Goal: Task Accomplishment & Management: Manage account settings

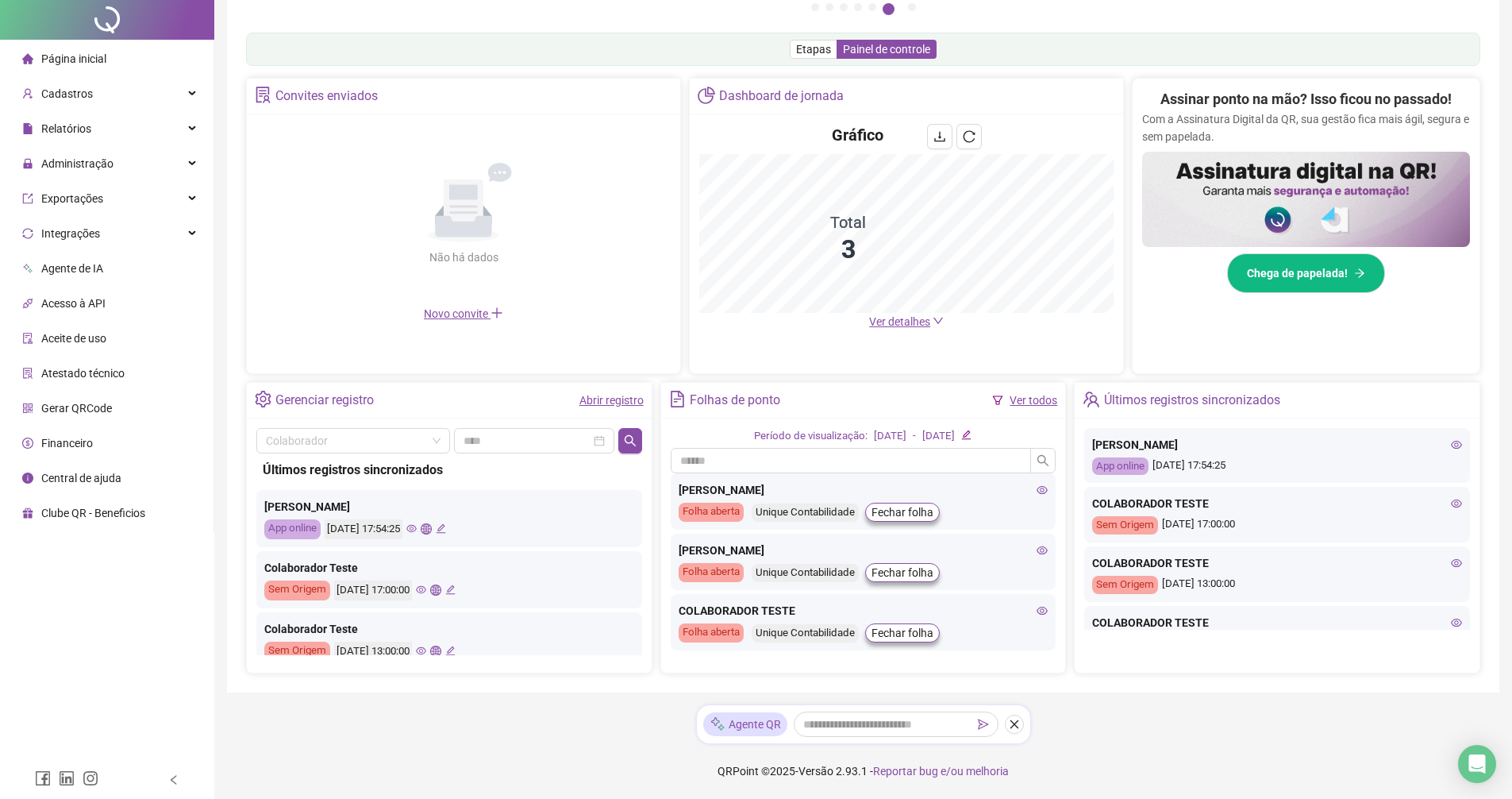
scroll to position [273, 0]
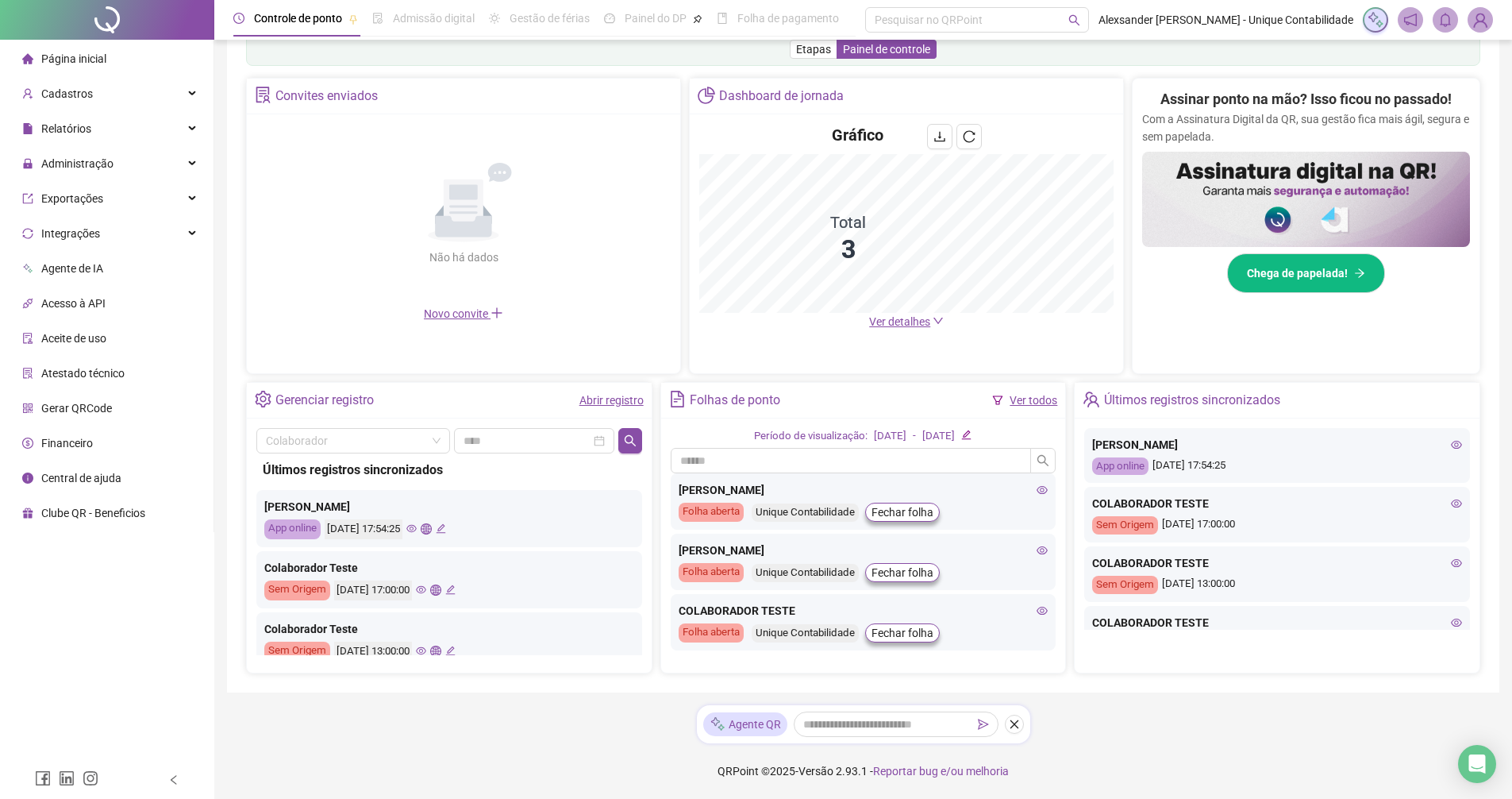
click at [284, 522] on div "App online" at bounding box center [293, 529] width 56 height 20
click at [417, 526] on icon "eye" at bounding box center [411, 528] width 10 height 10
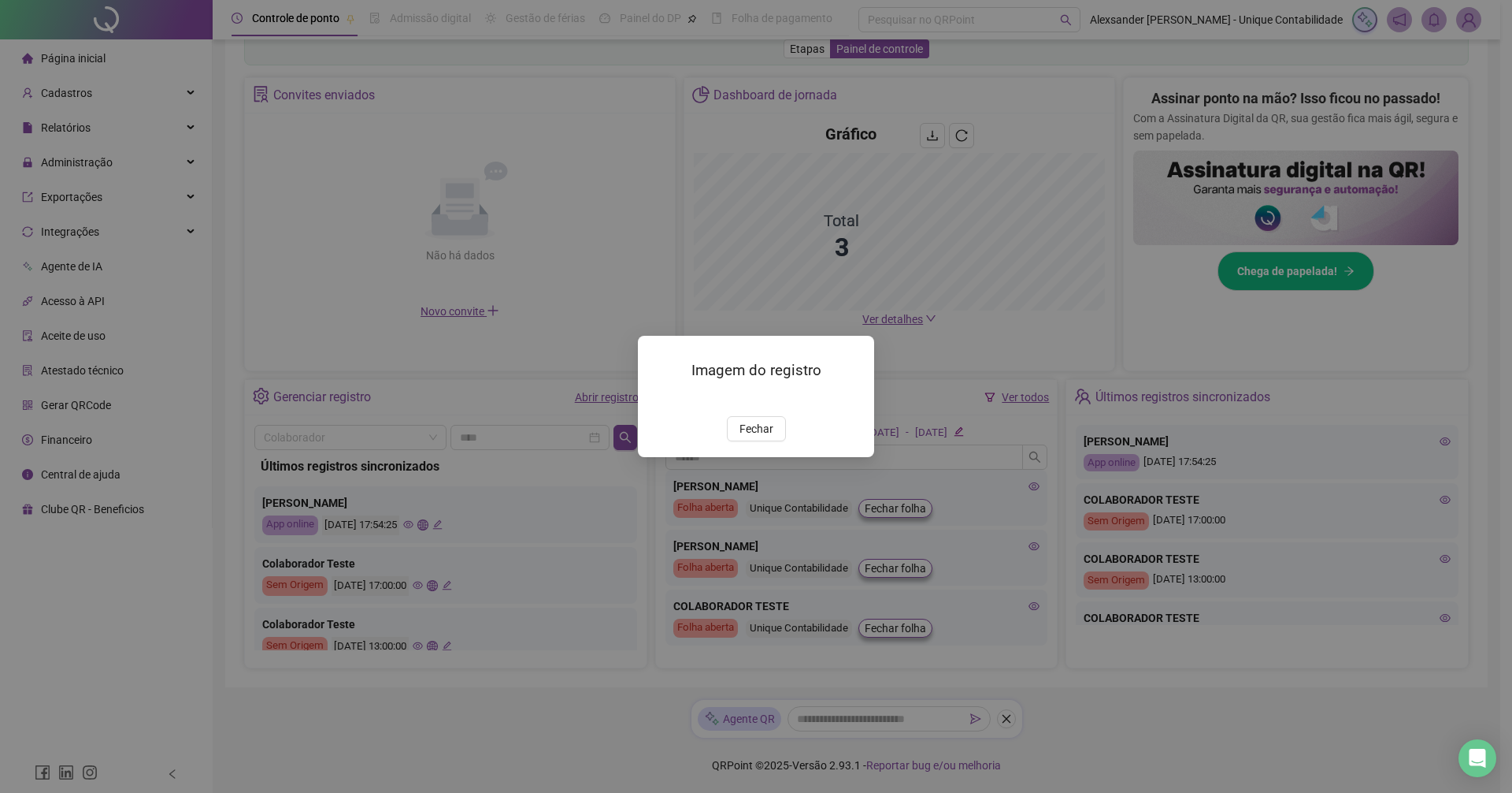
click at [760, 437] on span "Fechar" at bounding box center [757, 429] width 34 height 18
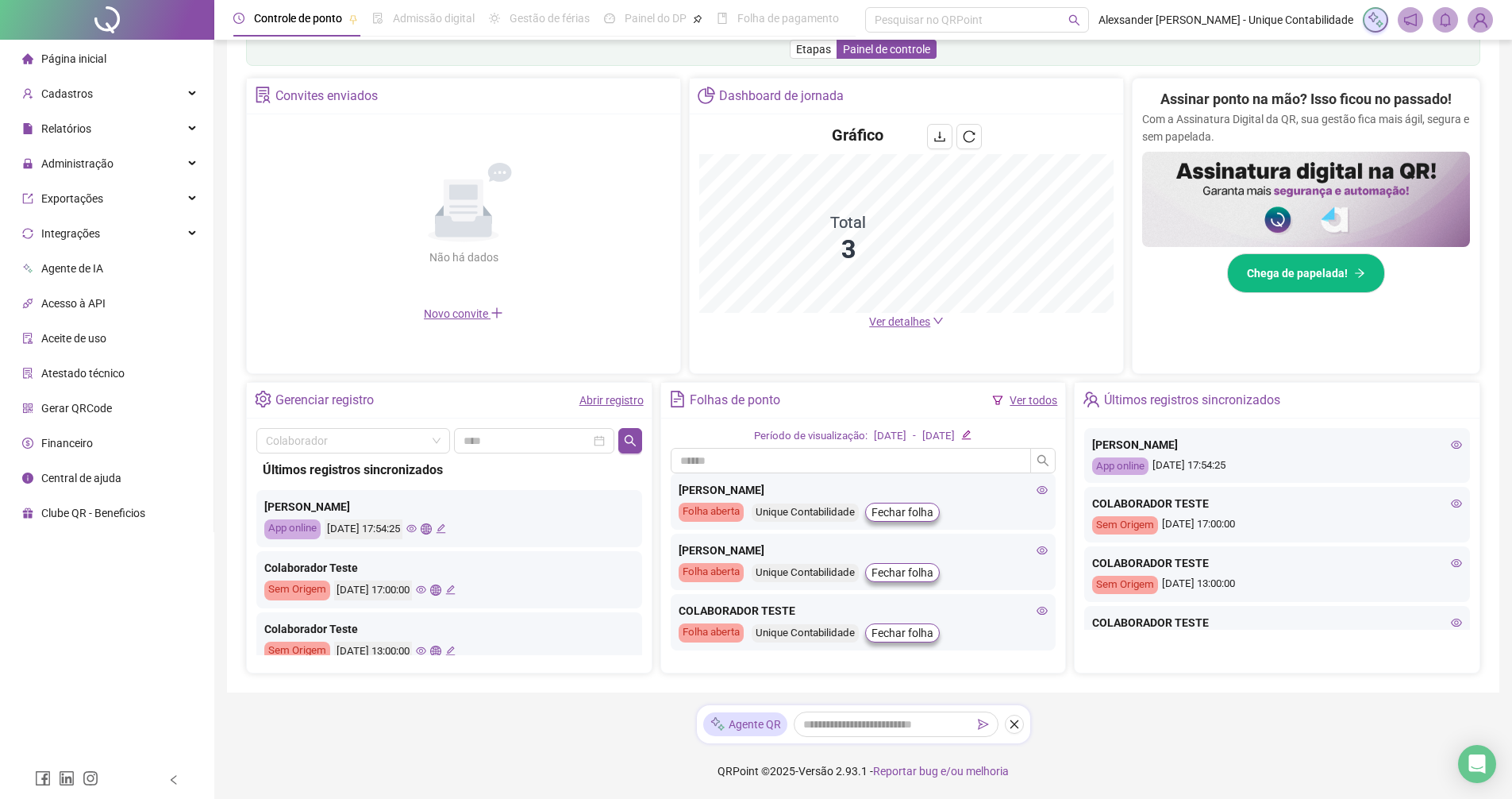
click at [431, 529] on icon "global" at bounding box center [426, 528] width 10 height 10
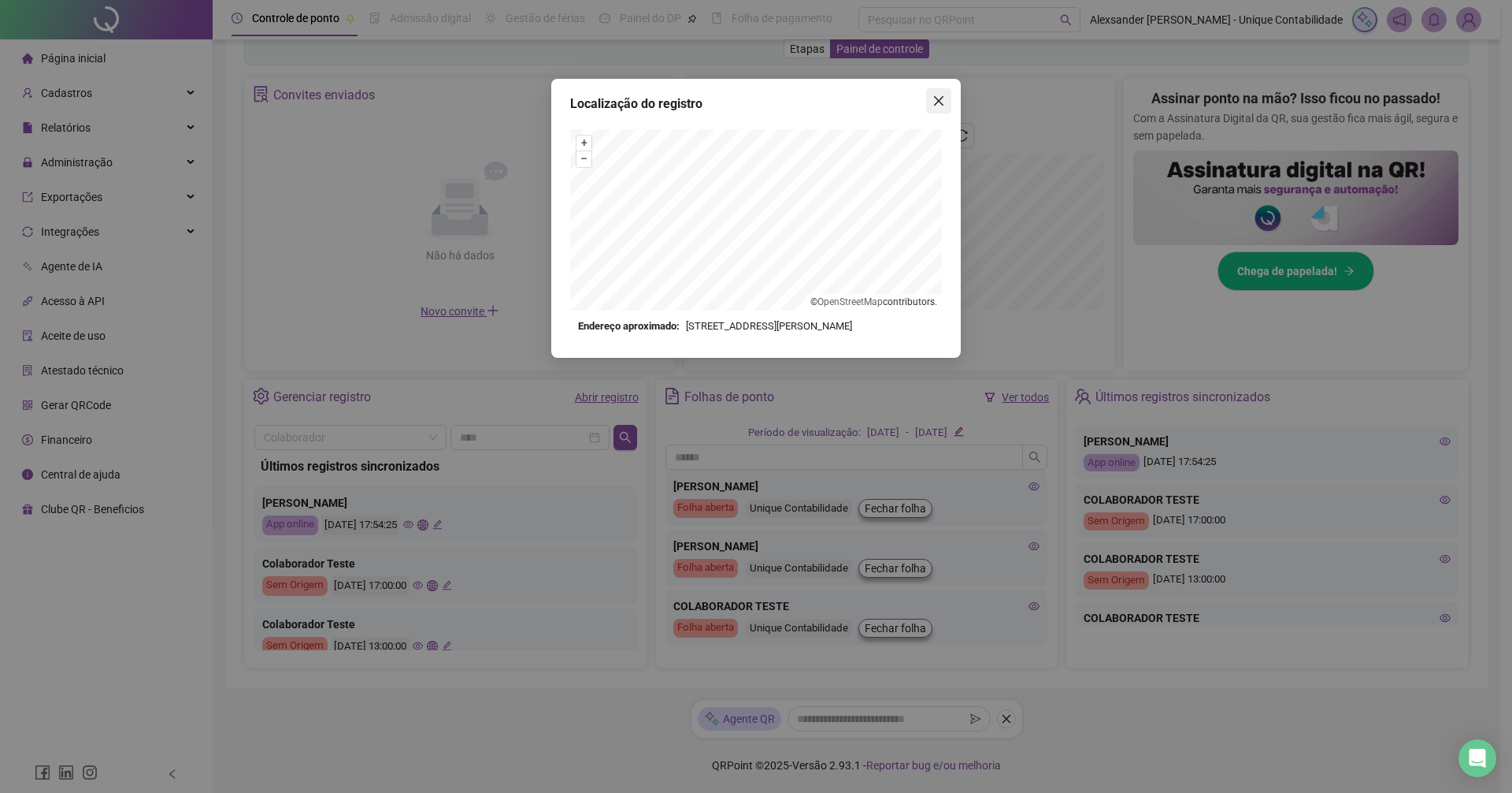
click at [949, 96] on span "Close" at bounding box center [939, 101] width 26 height 13
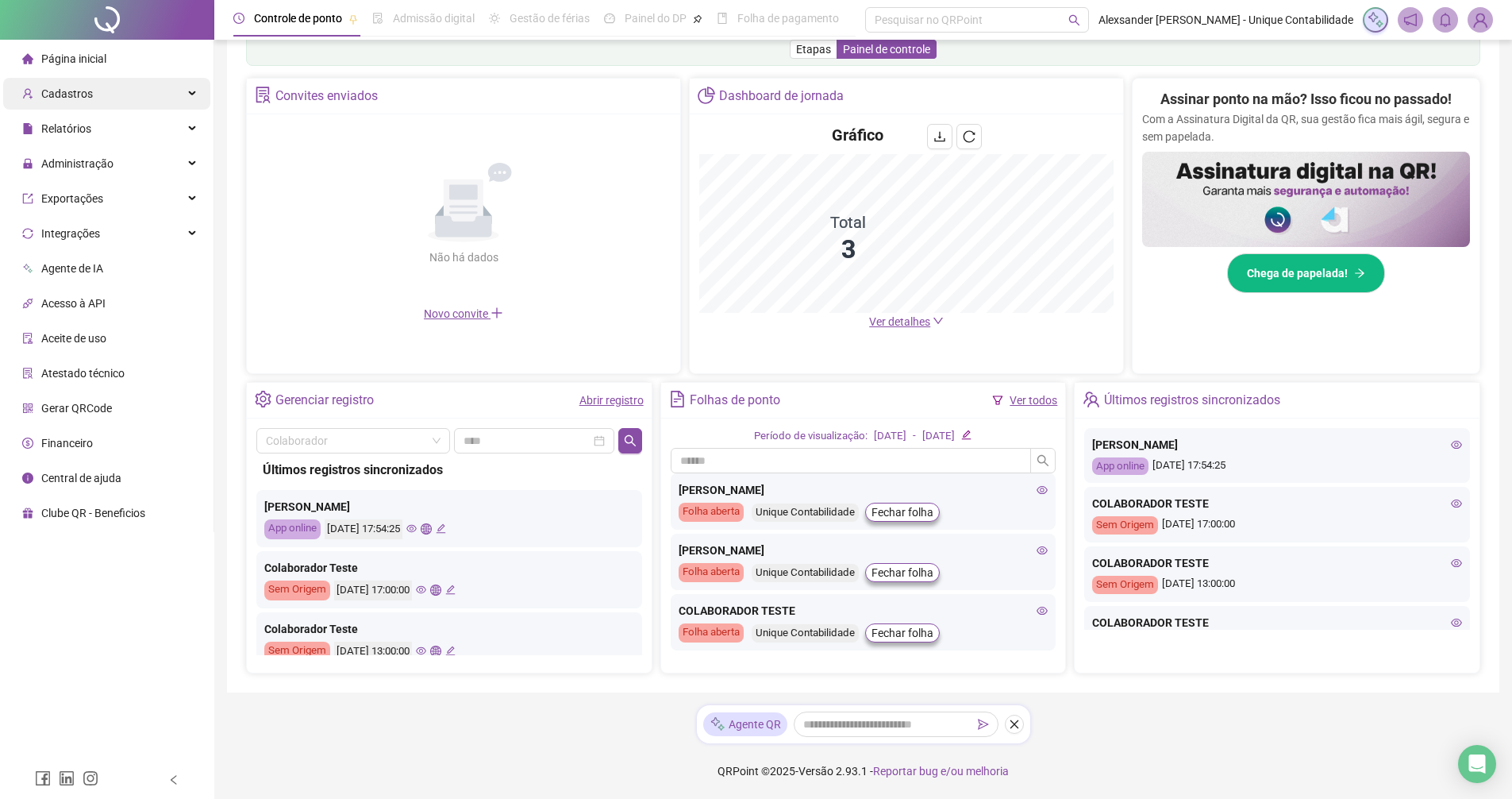
click at [135, 99] on div "Cadastros" at bounding box center [106, 93] width 207 height 31
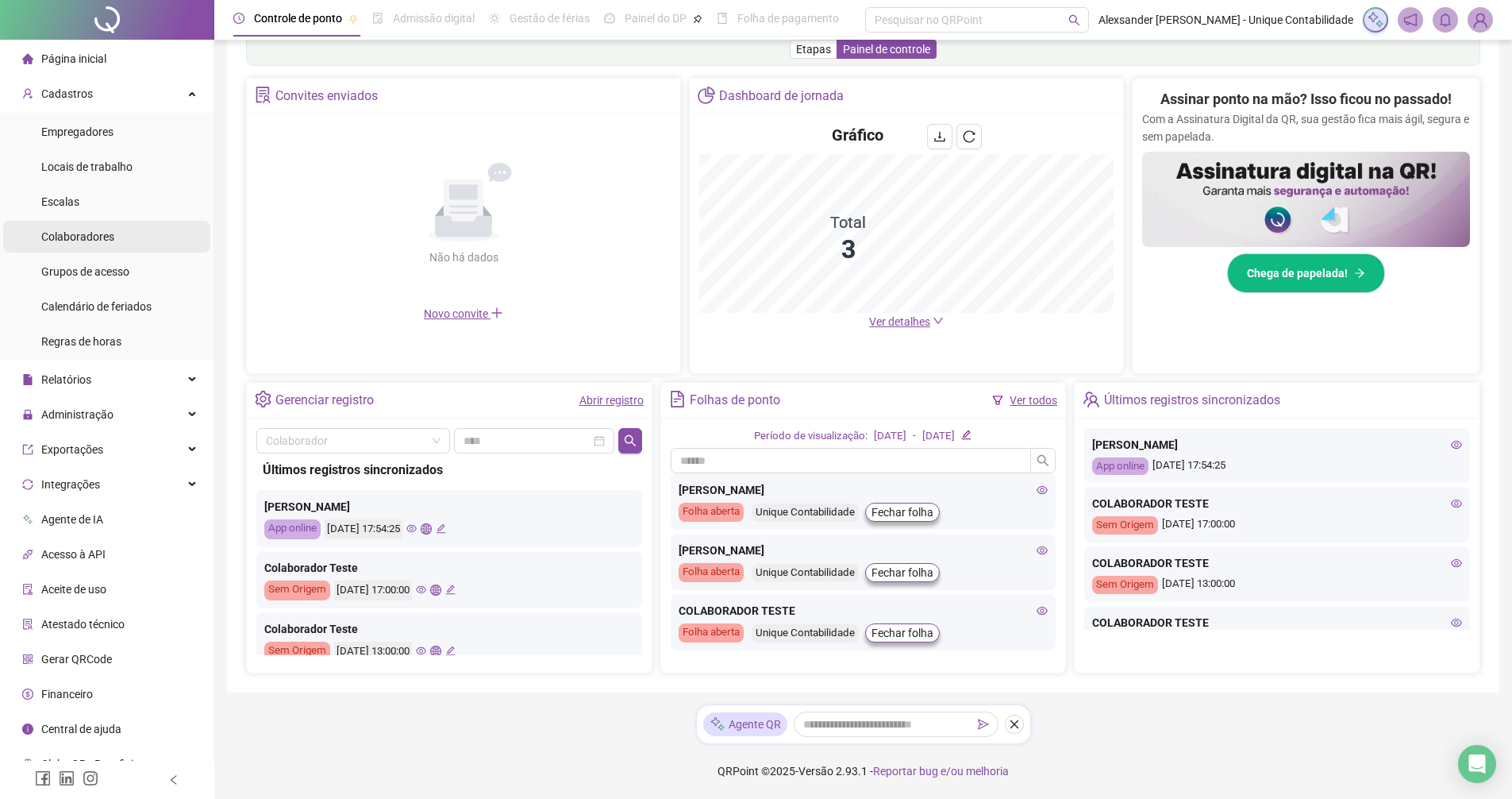
click at [110, 238] on span "Colaboradores" at bounding box center [77, 237] width 73 height 13
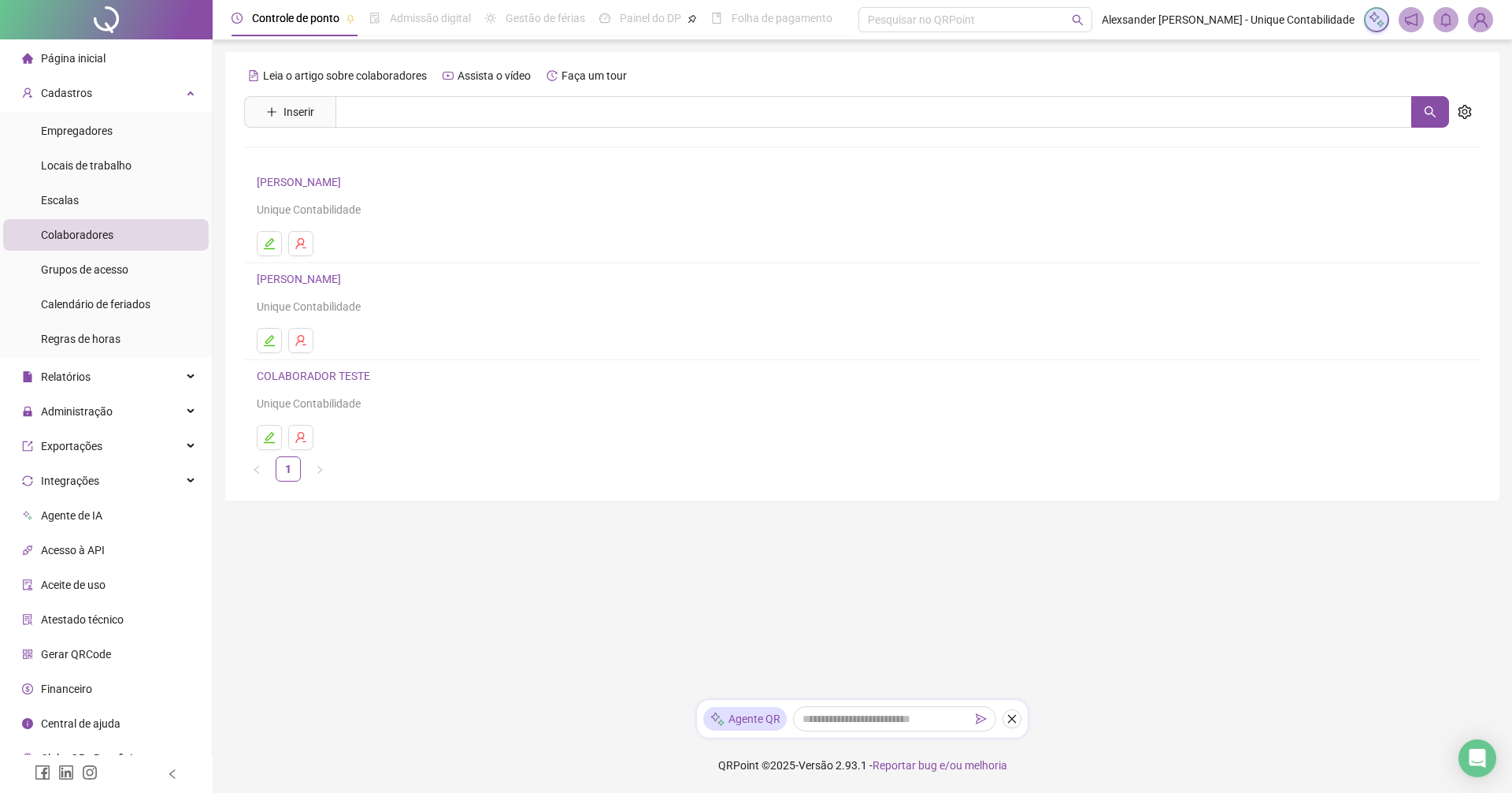
click at [321, 179] on link "[PERSON_NAME]" at bounding box center [301, 182] width 89 height 13
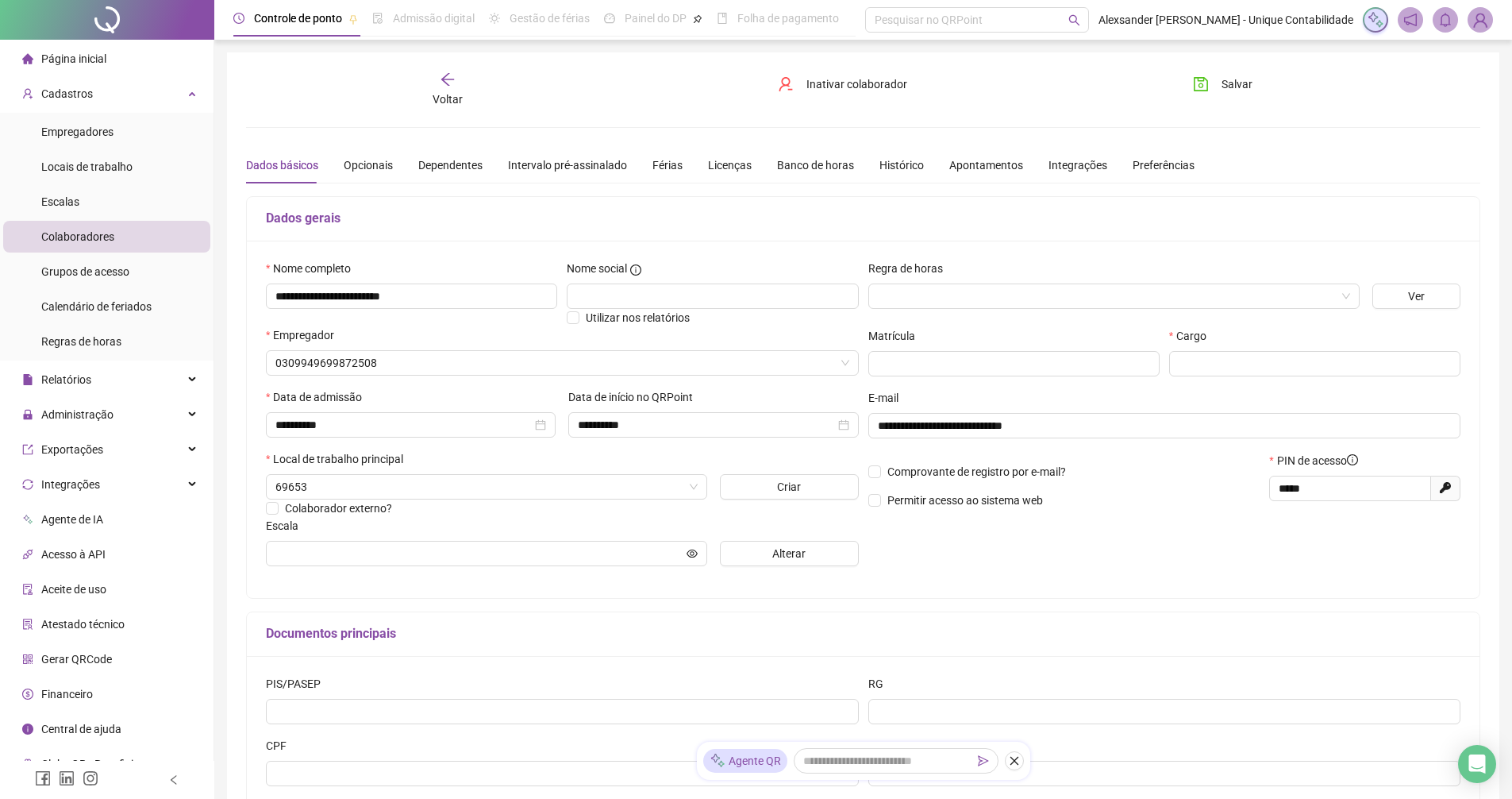
type input "**********"
click at [871, 507] on label "Permitir acesso ao sistema web" at bounding box center [958, 500] width 181 height 18
click at [1198, 81] on icon "save" at bounding box center [1201, 85] width 16 height 16
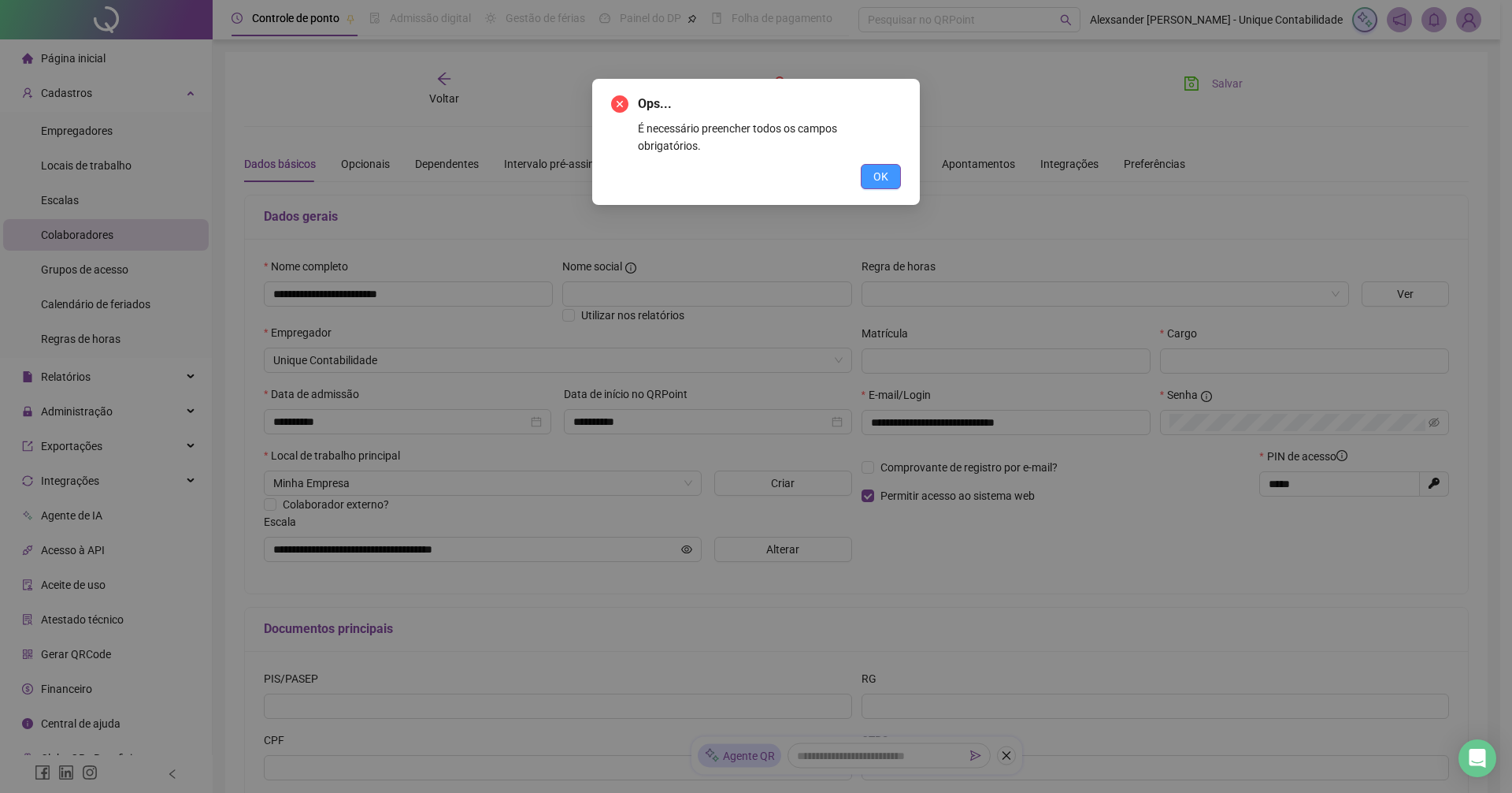
click at [869, 169] on button "OK" at bounding box center [881, 177] width 40 height 26
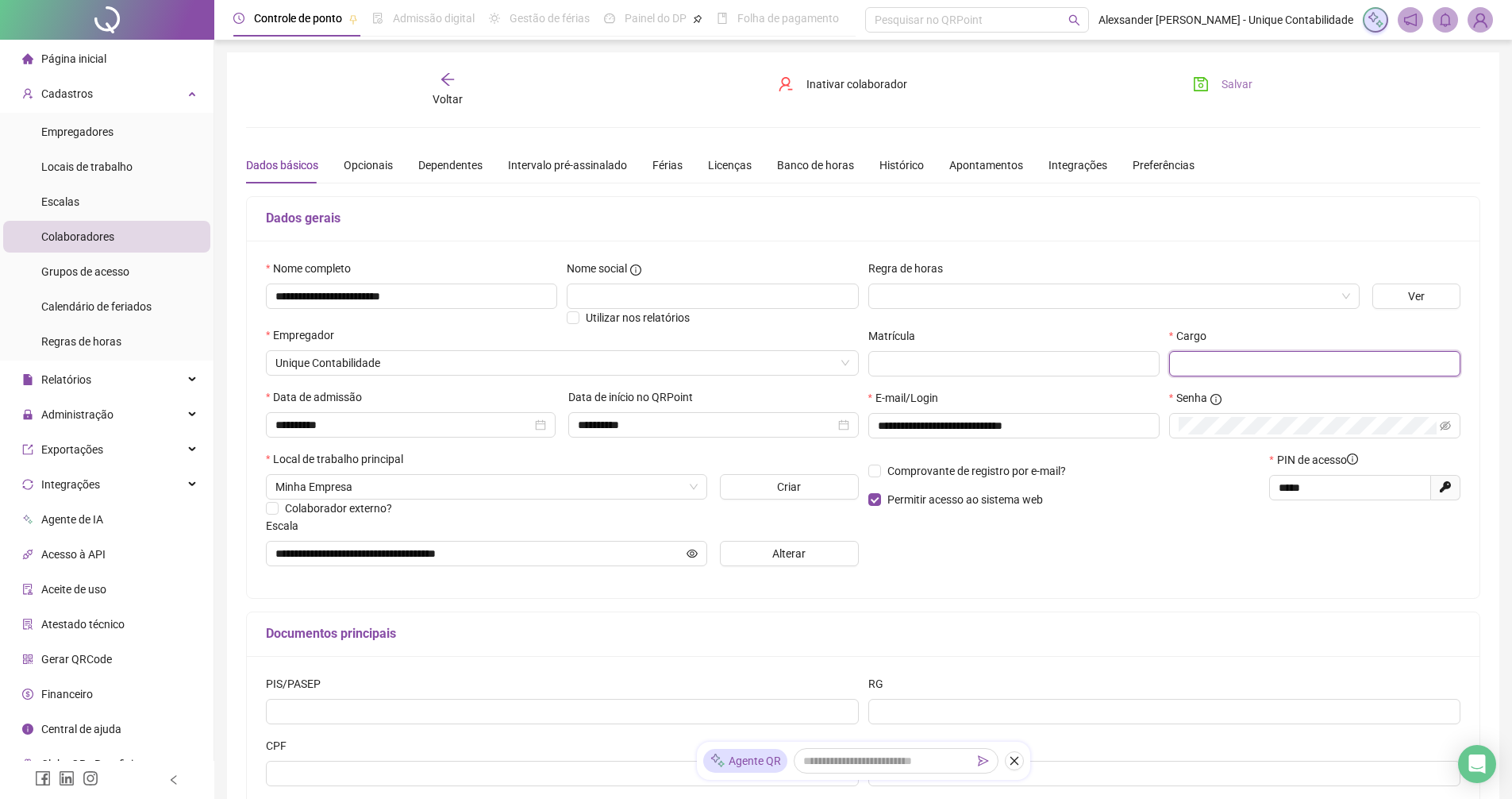
click at [1278, 364] on input "text" at bounding box center [1314, 364] width 291 height 26
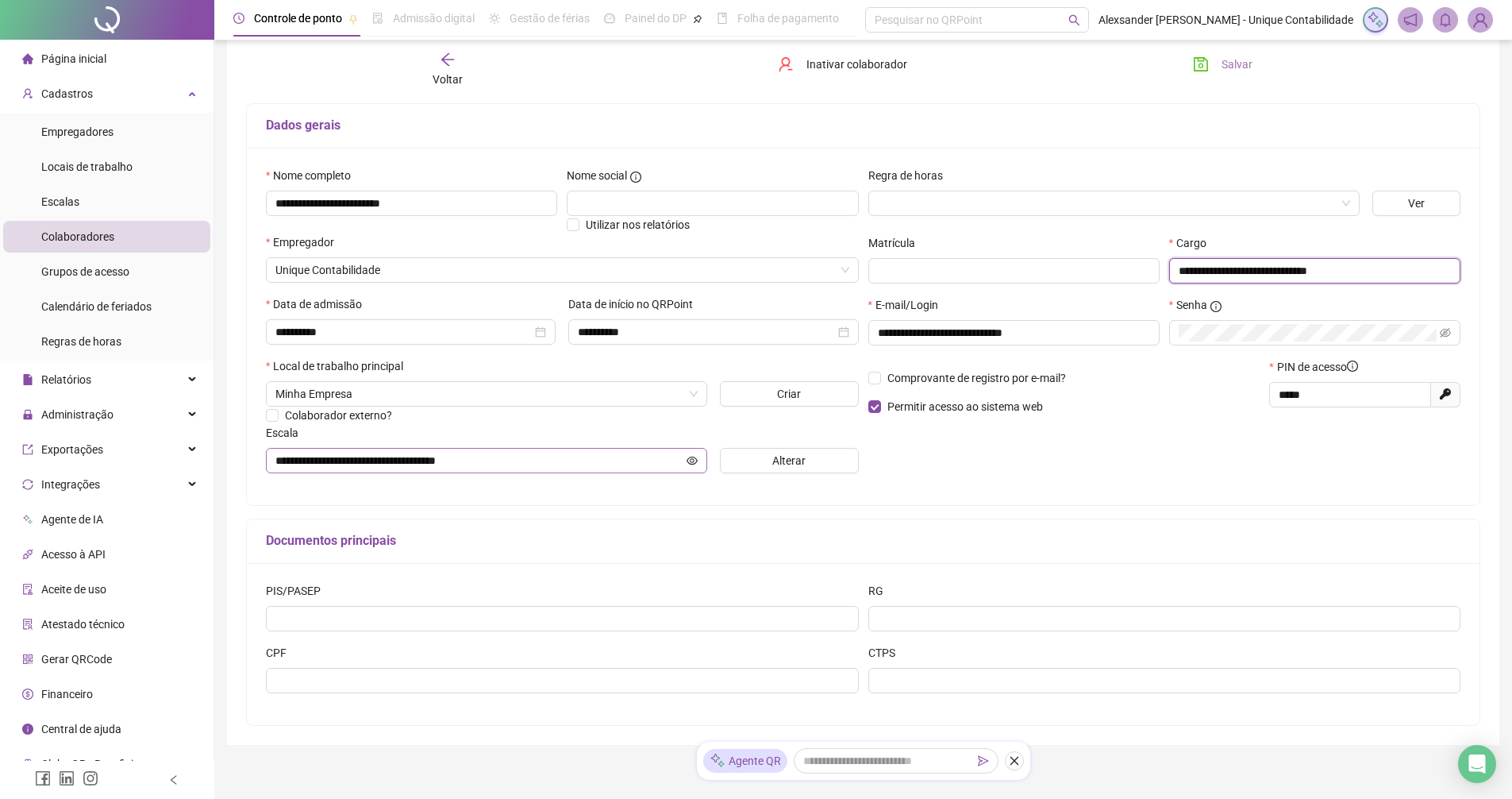
scroll to position [145, 0]
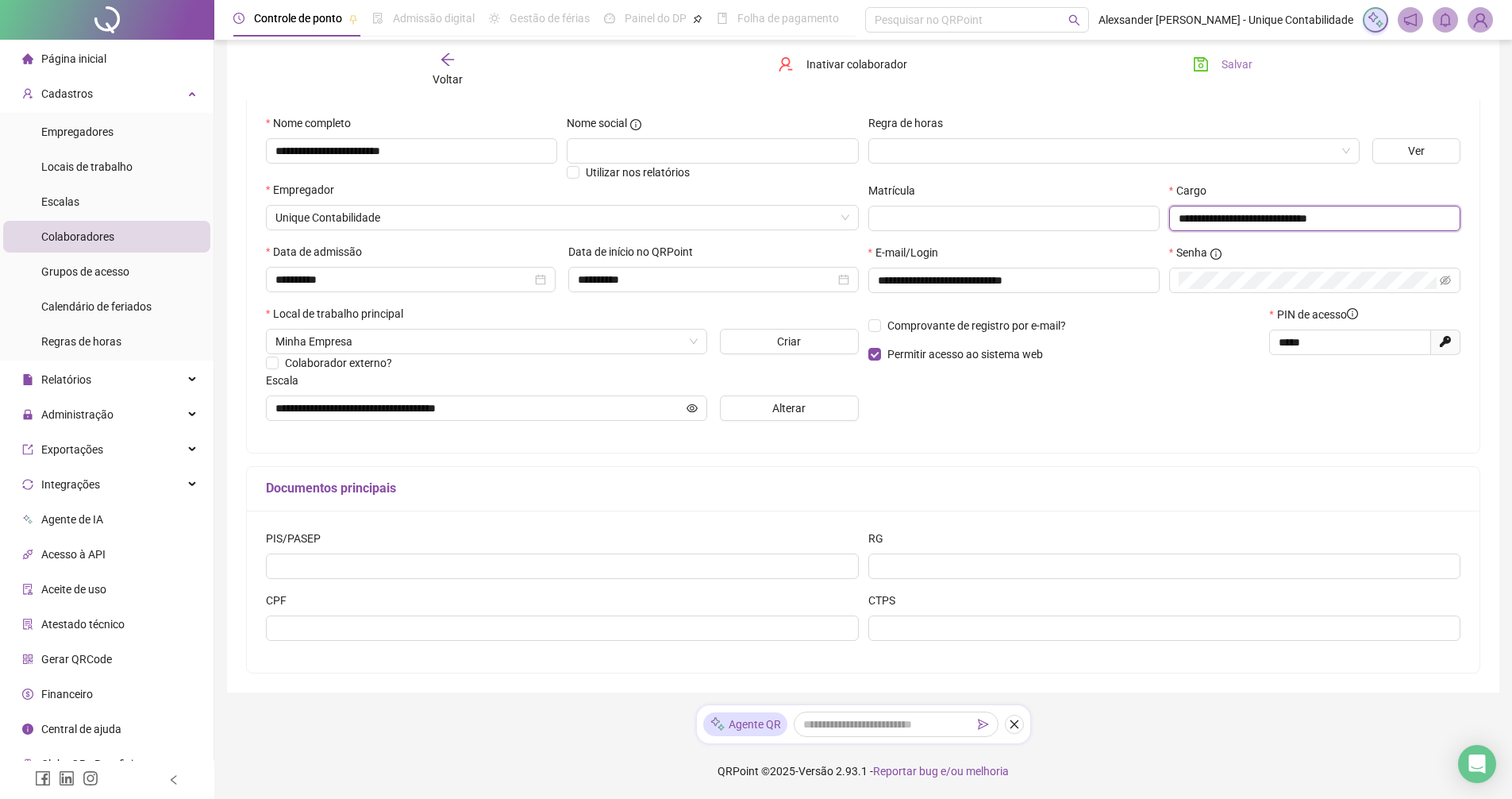
type input "**********"
click at [1231, 78] on div "Salvar" at bounding box center [1278, 69] width 208 height 36
click at [1211, 52] on button "Salvar" at bounding box center [1222, 65] width 83 height 26
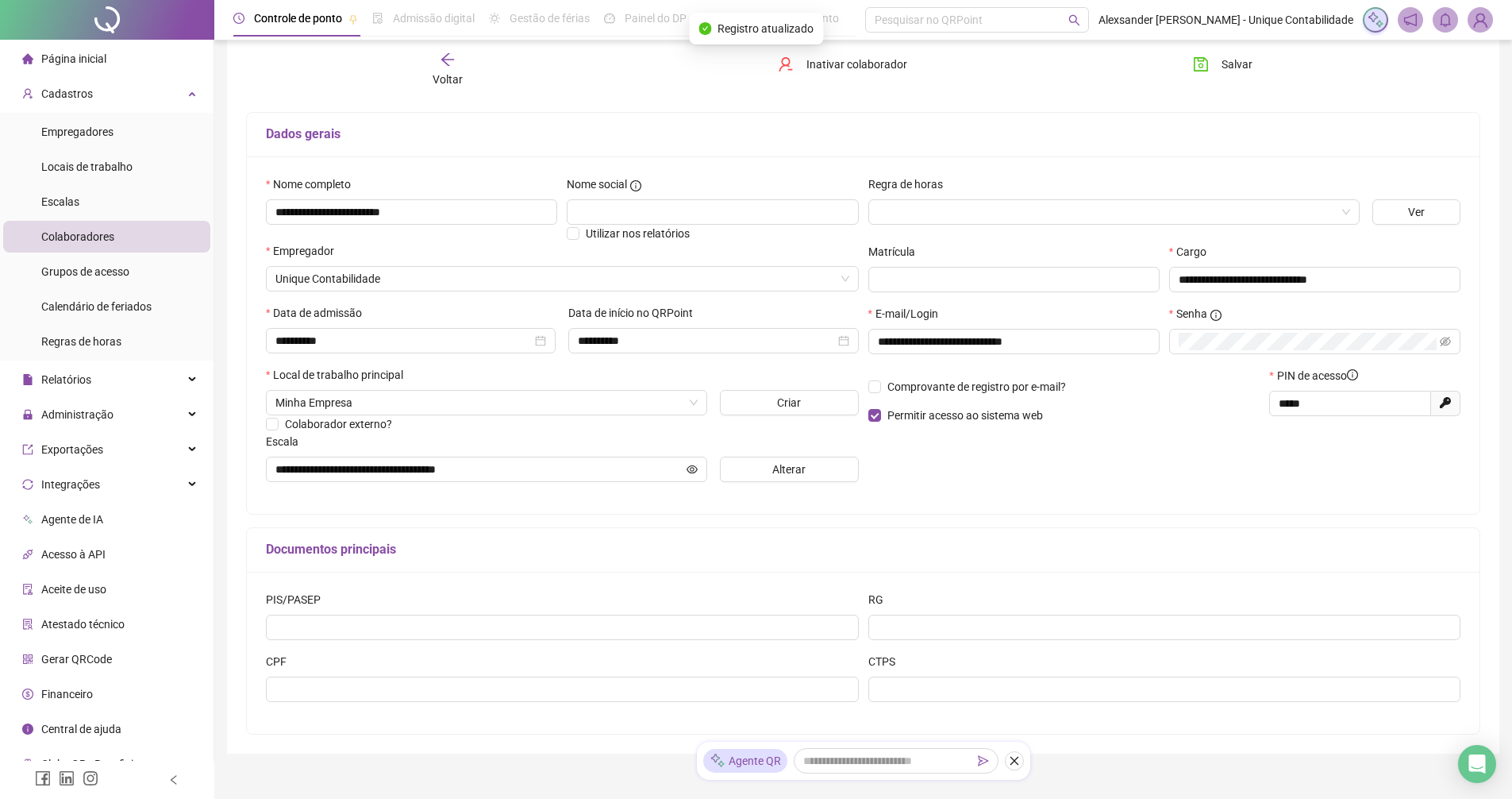
scroll to position [0, 0]
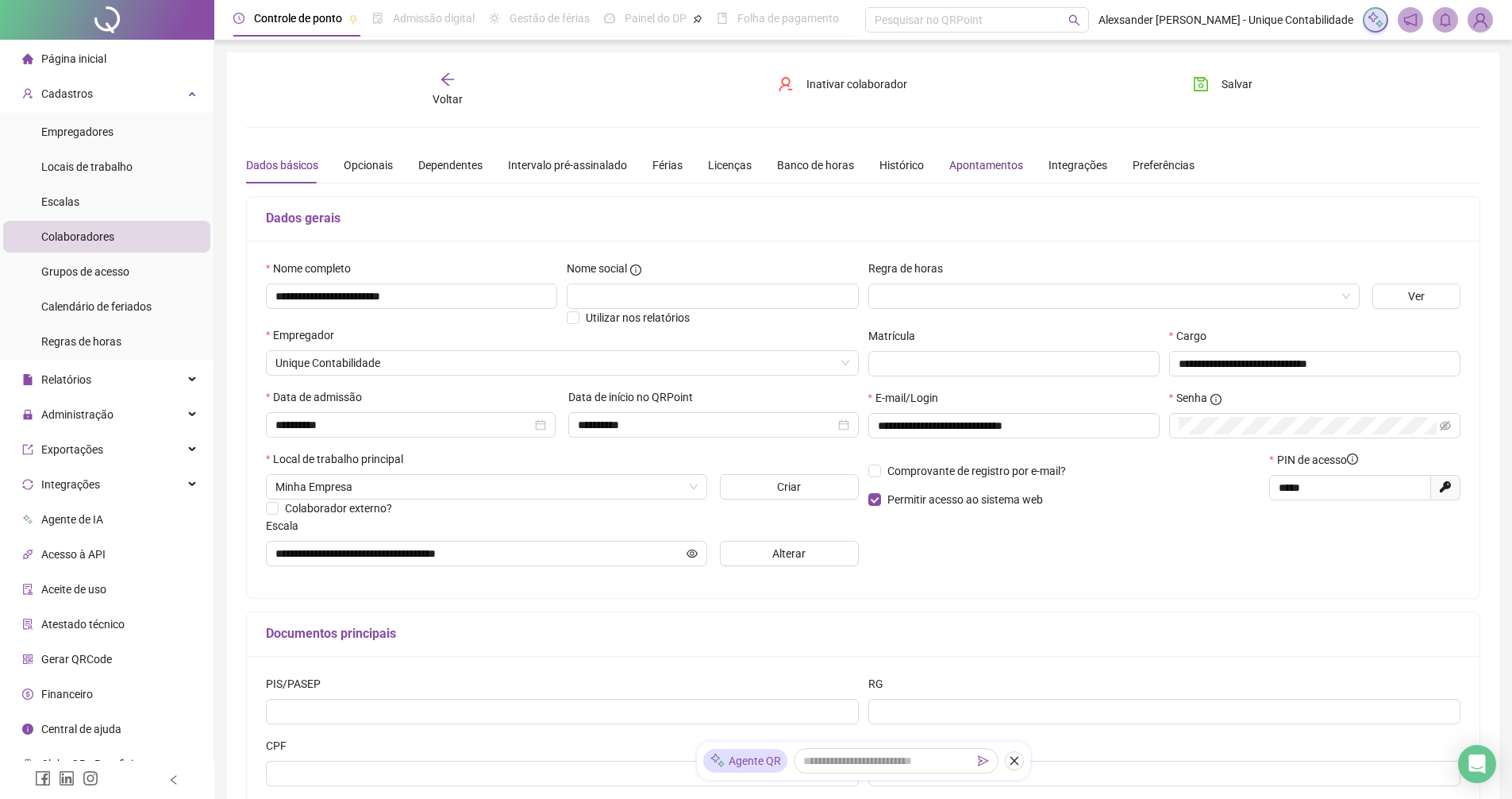
click at [966, 160] on div "Apontamentos" at bounding box center [987, 165] width 74 height 18
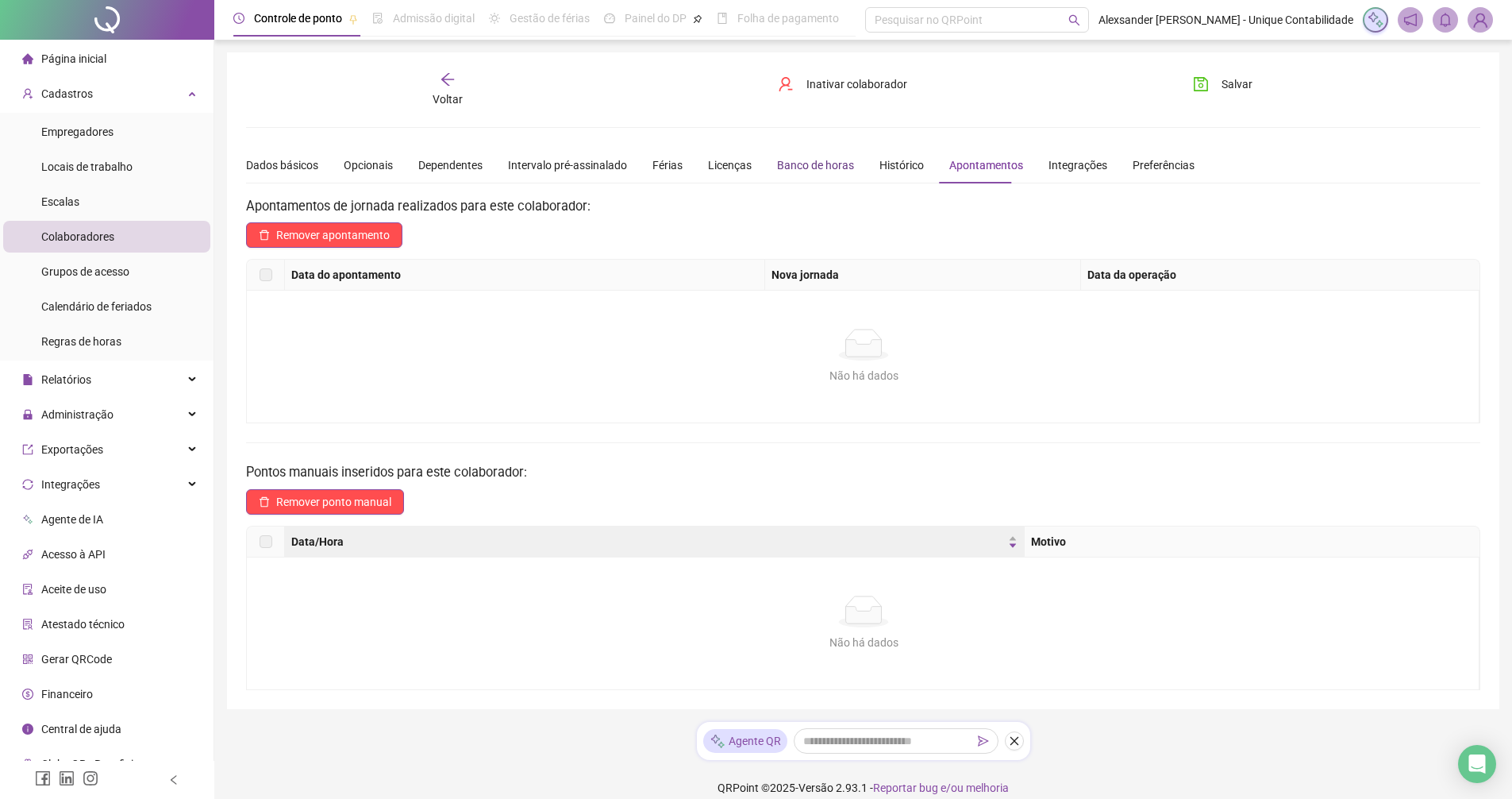
click at [799, 156] on div "Banco de horas" at bounding box center [816, 165] width 77 height 18
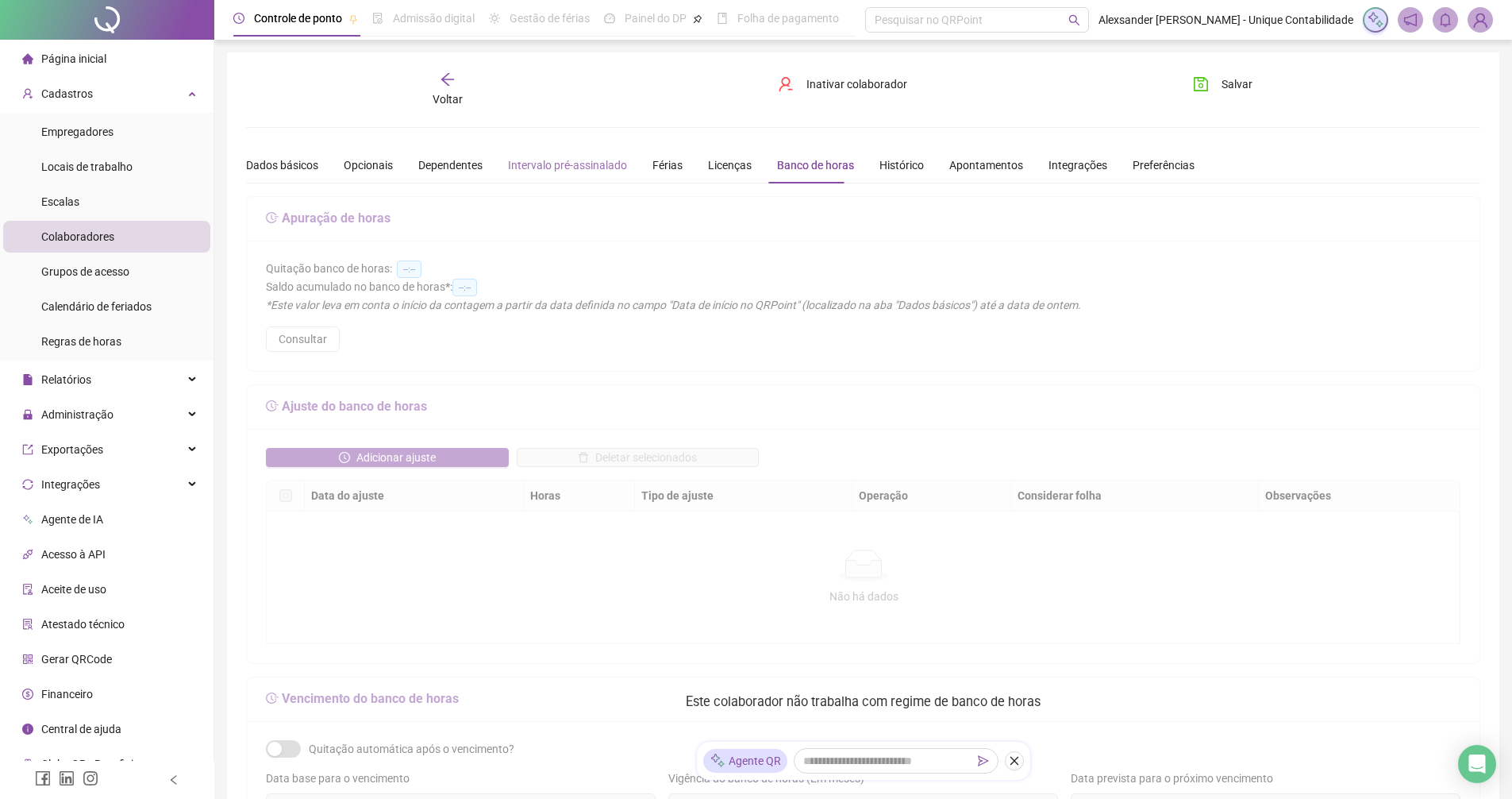
click at [567, 153] on div "Intervalo pré-assinalado" at bounding box center [567, 164] width 119 height 36
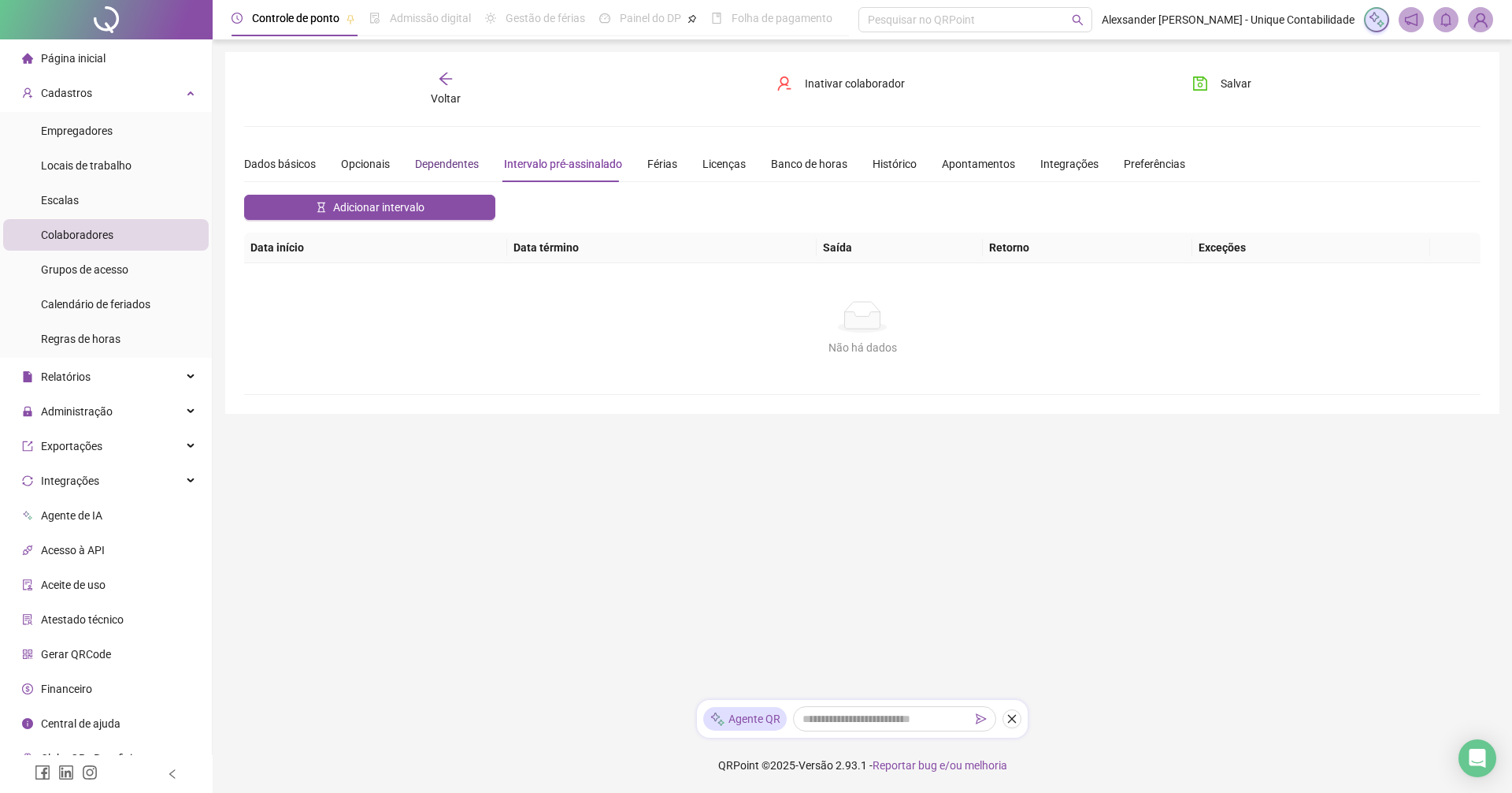
click at [416, 168] on div "Dependentes" at bounding box center [447, 164] width 64 height 18
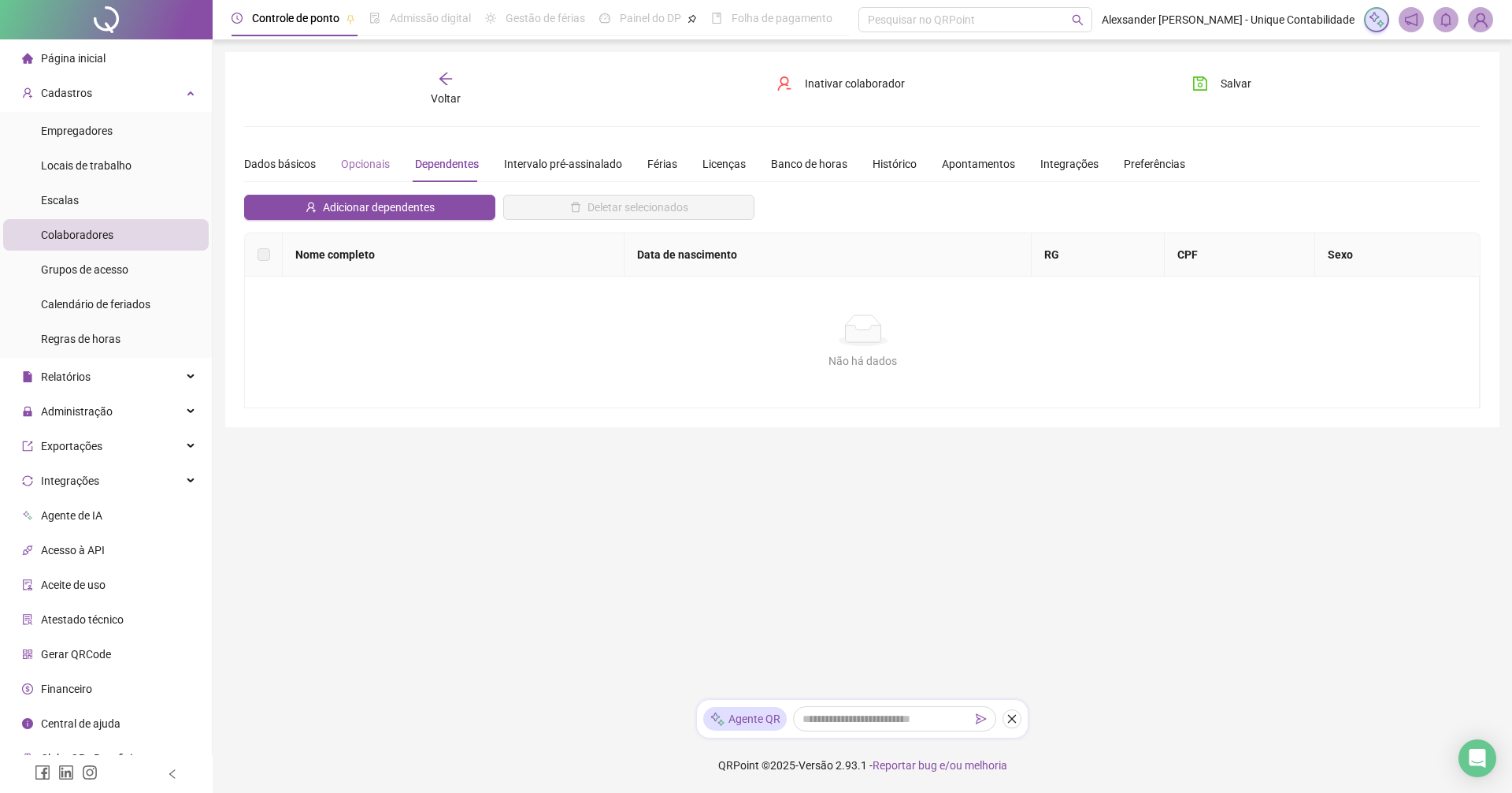
click at [360, 154] on div "Opcionais" at bounding box center [365, 163] width 49 height 36
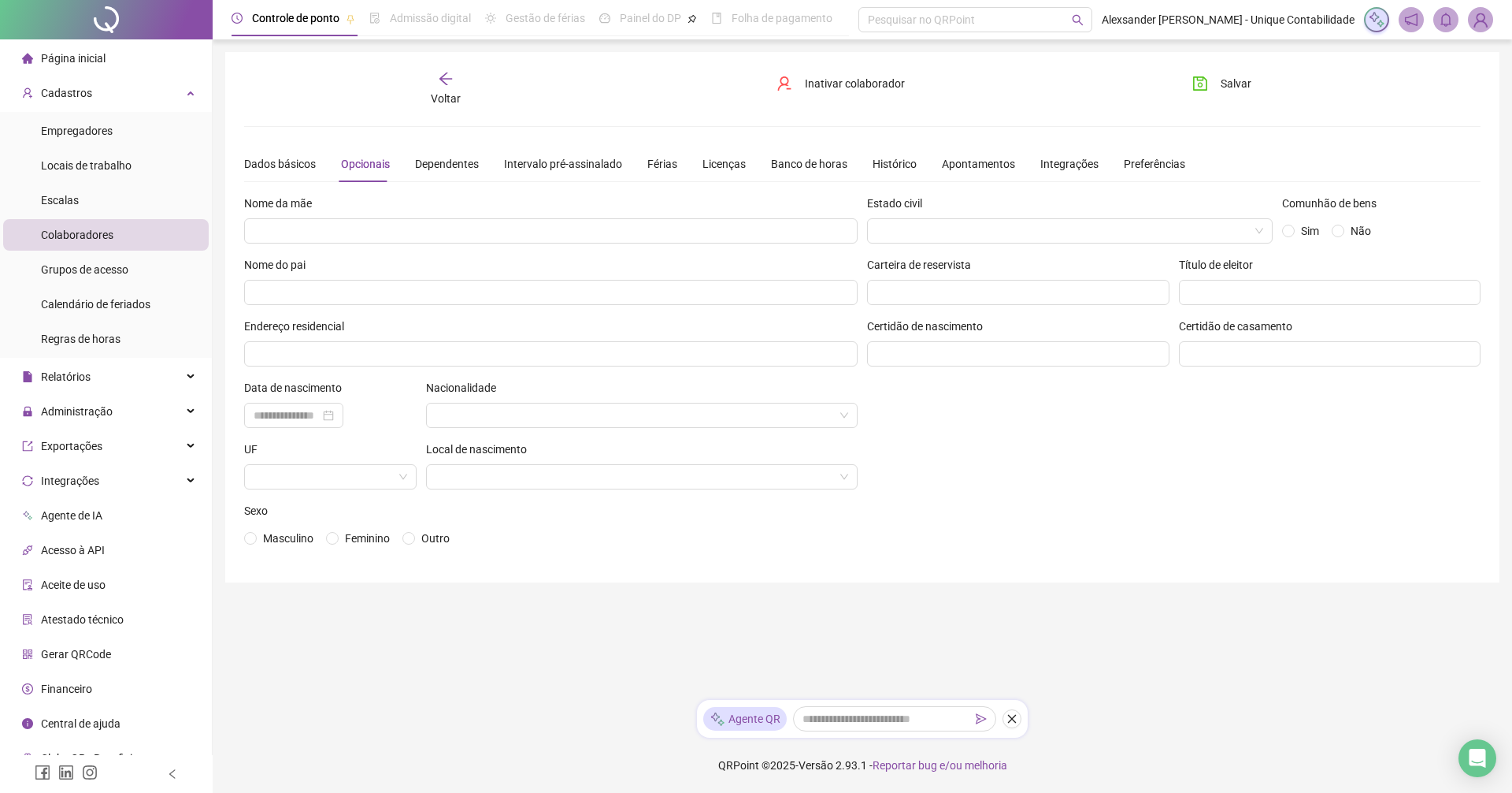
click at [270, 132] on div "**********" at bounding box center [862, 317] width 1237 height 492
click at [266, 163] on div "Dados básicos" at bounding box center [280, 164] width 72 height 18
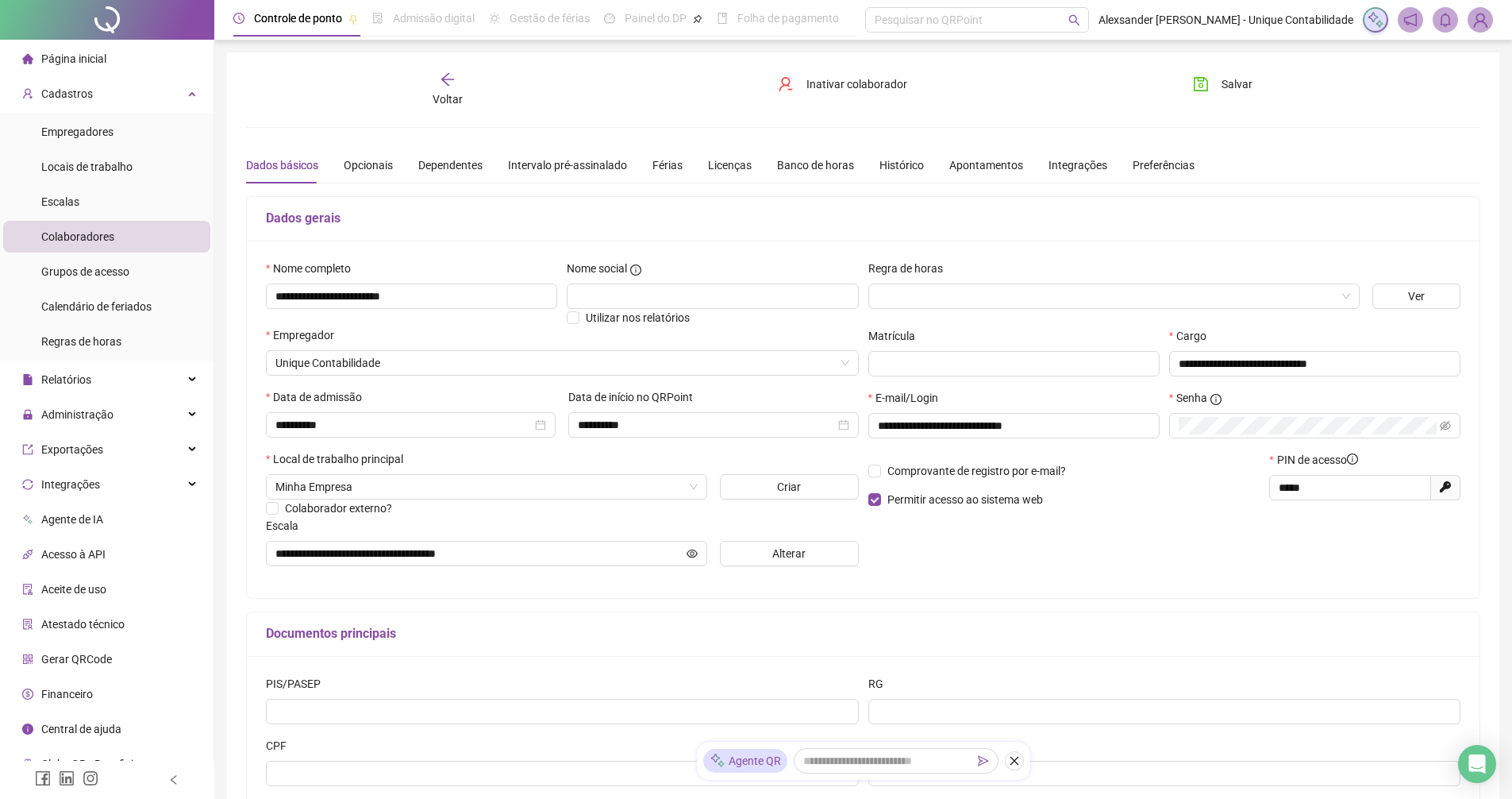
click at [1496, 23] on header "Controle de ponto Admissão digital Gestão de férias Painel do DP Folha de pagam…" at bounding box center [863, 19] width 1298 height 40
drag, startPoint x: 1490, startPoint y: 21, endPoint x: 1481, endPoint y: 20, distance: 9.1
click at [1488, 21] on img at bounding box center [1480, 20] width 24 height 24
click at [1478, 19] on img at bounding box center [1480, 20] width 24 height 24
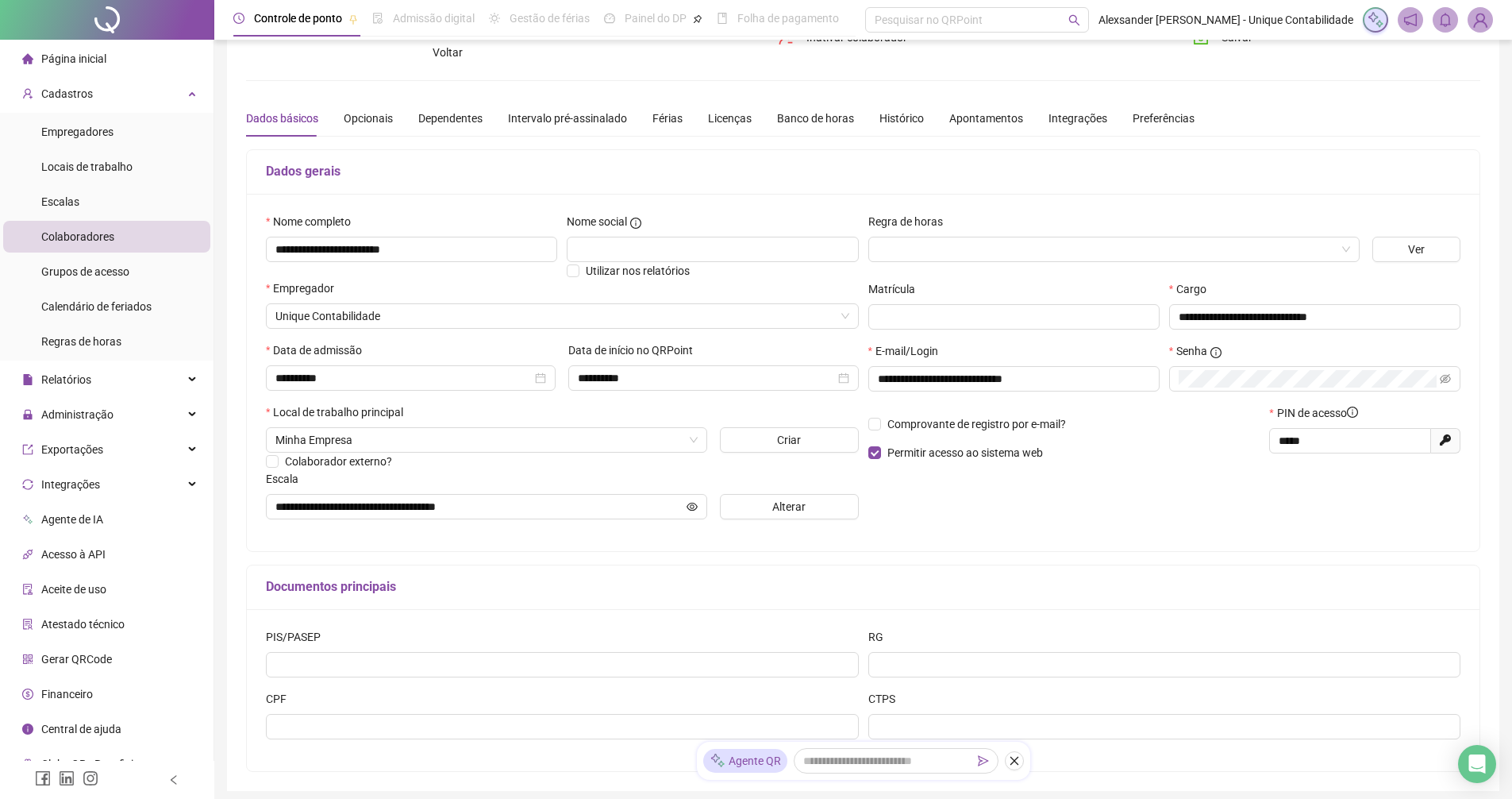
scroll to position [145, 0]
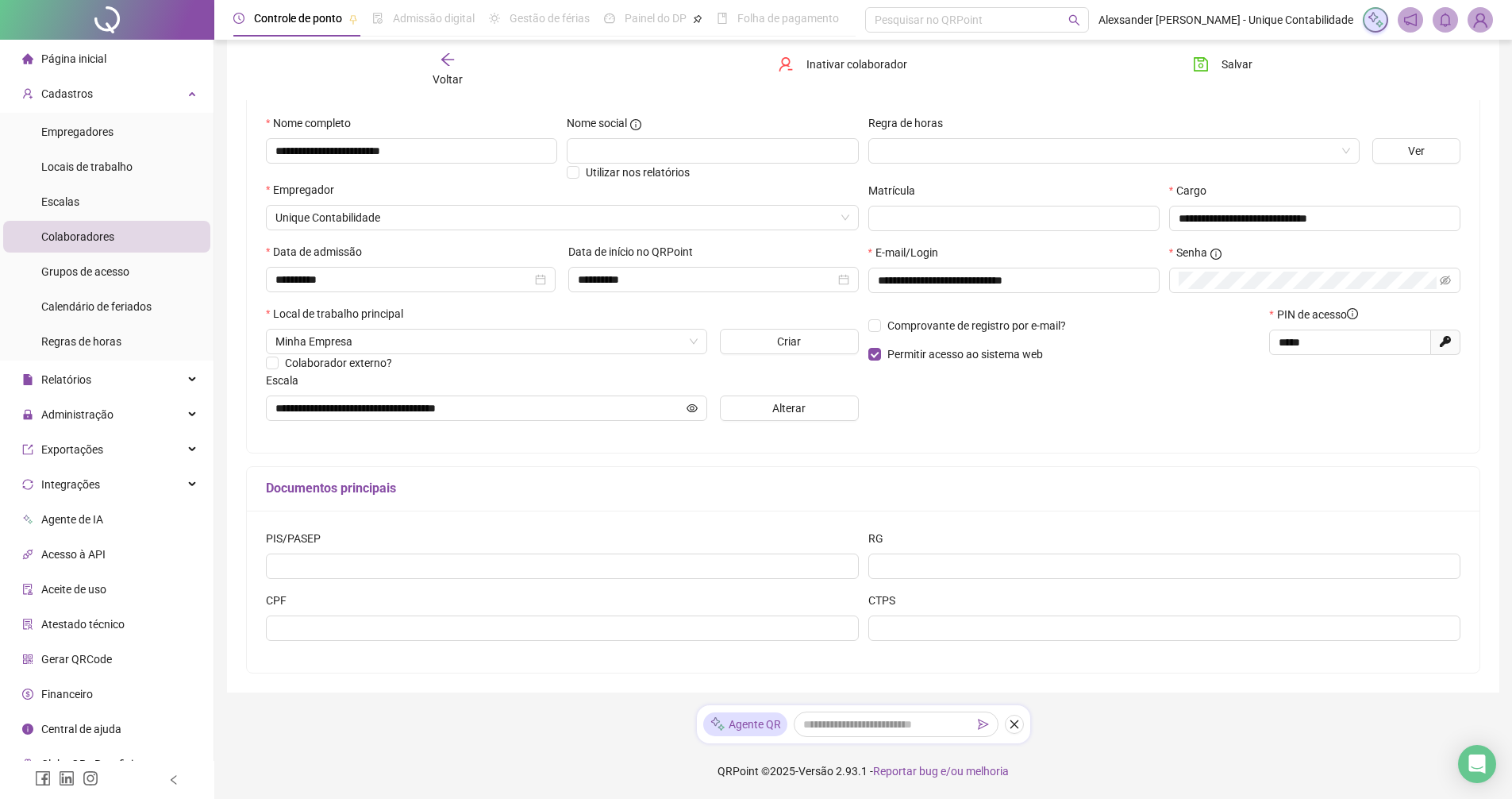
click at [98, 661] on span "Gerar QRCode" at bounding box center [77, 659] width 71 height 13
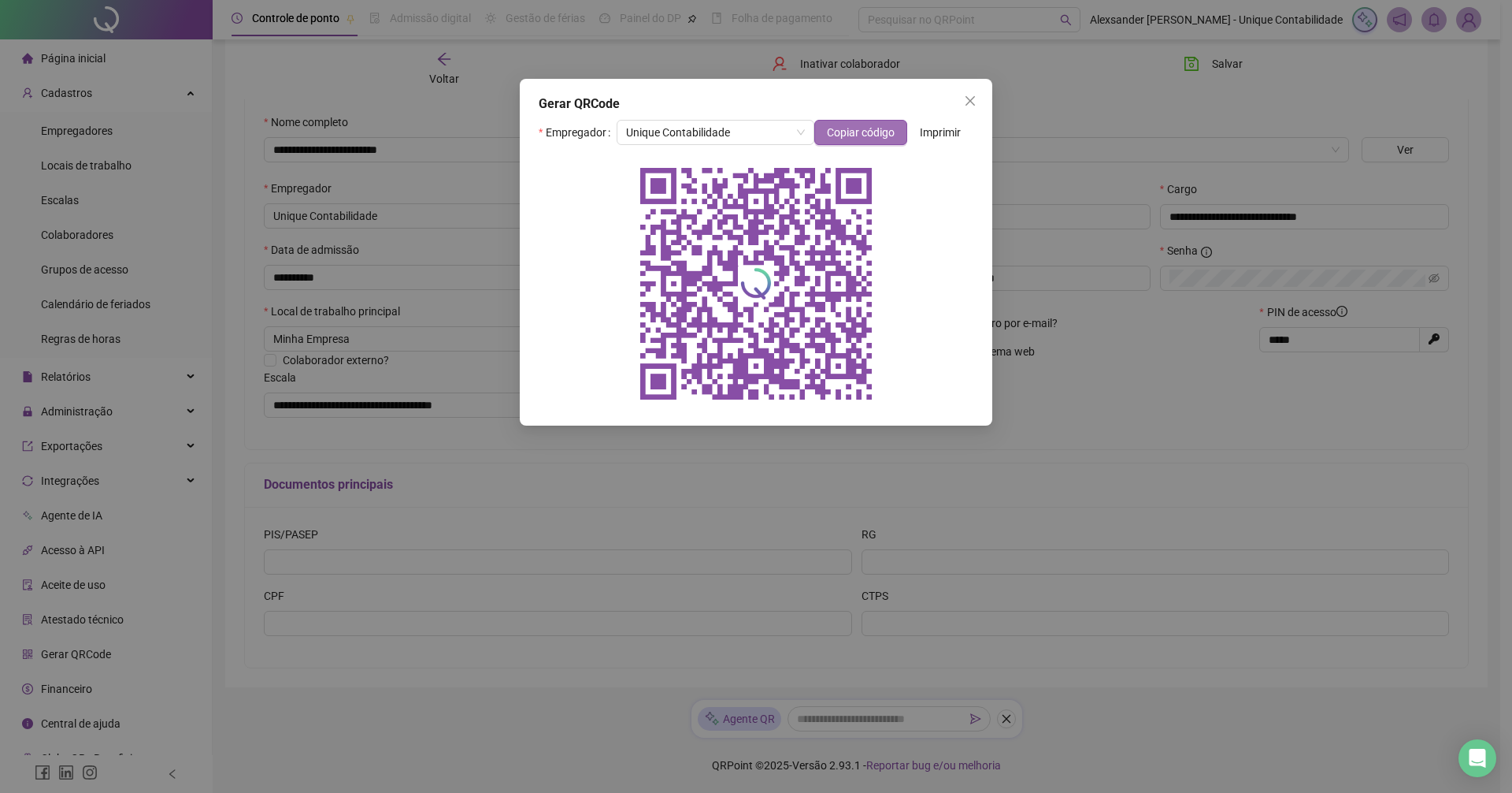
click at [859, 127] on span "Copiar código" at bounding box center [861, 133] width 68 height 18
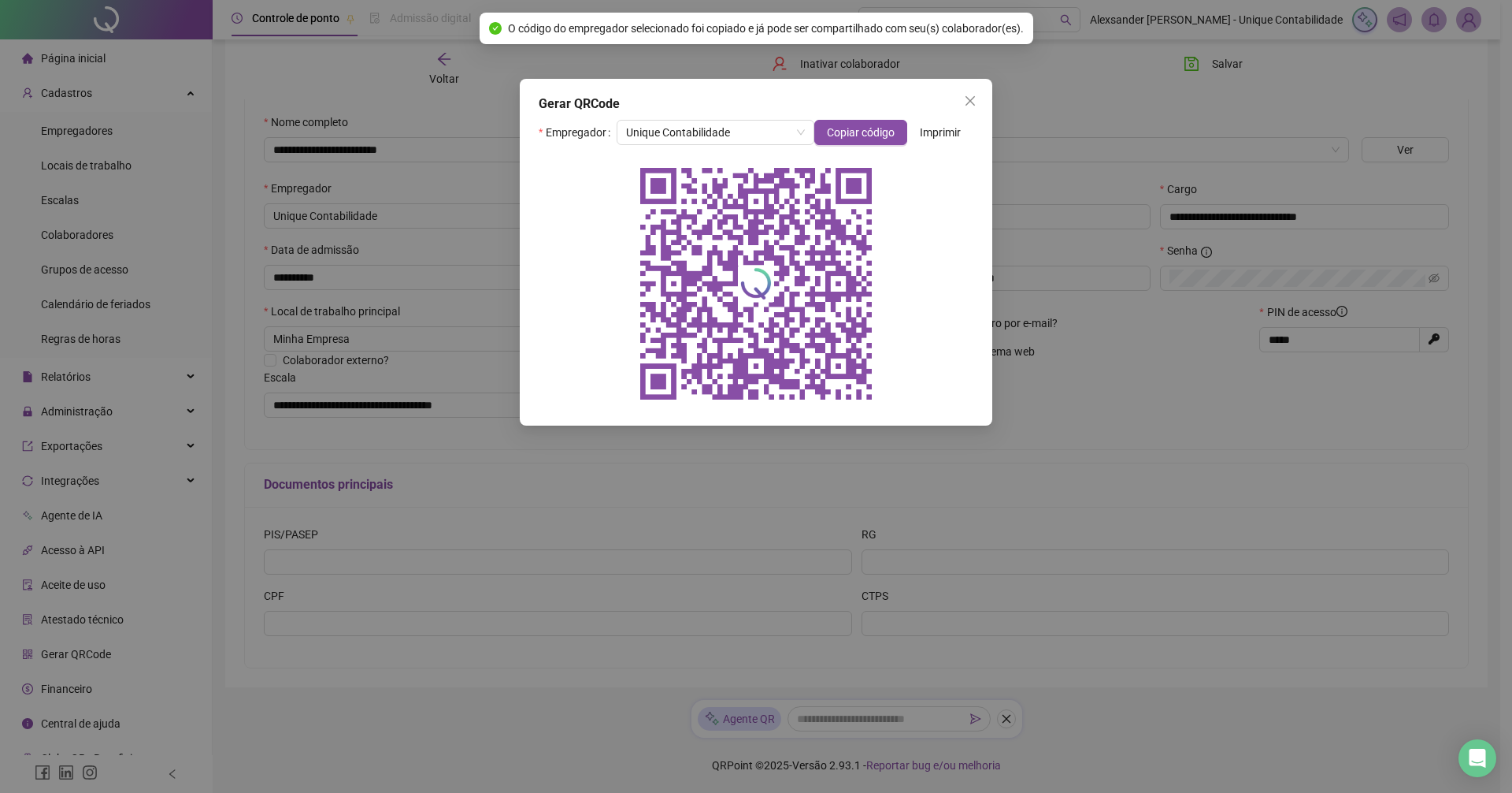
click at [950, 137] on span "Imprimir" at bounding box center [940, 133] width 41 height 18
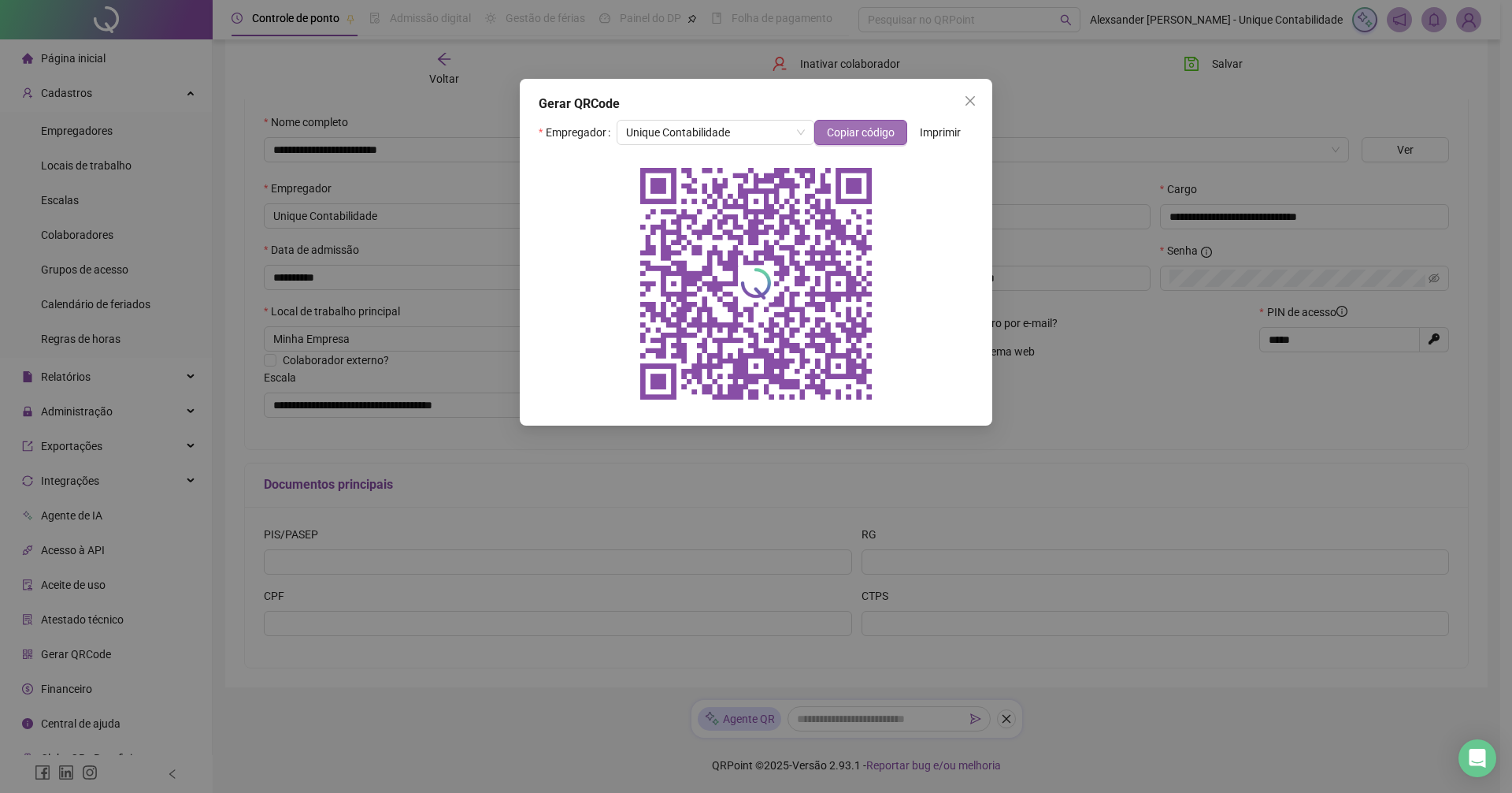
click at [870, 138] on span "Copiar código" at bounding box center [861, 133] width 68 height 18
click at [974, 93] on button "Close" at bounding box center [970, 101] width 26 height 26
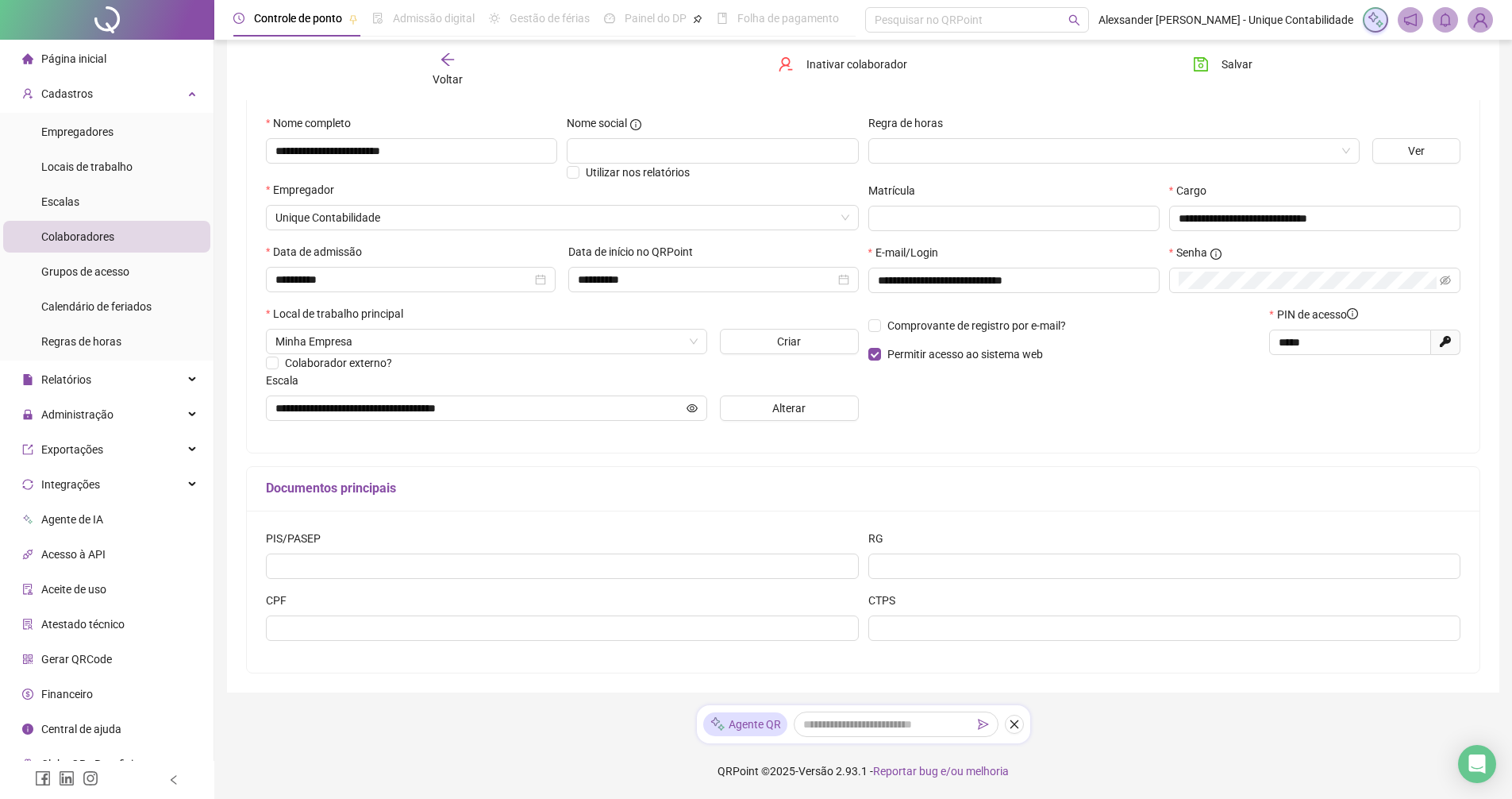
scroll to position [107, 0]
